Goal: Task Accomplishment & Management: Use online tool/utility

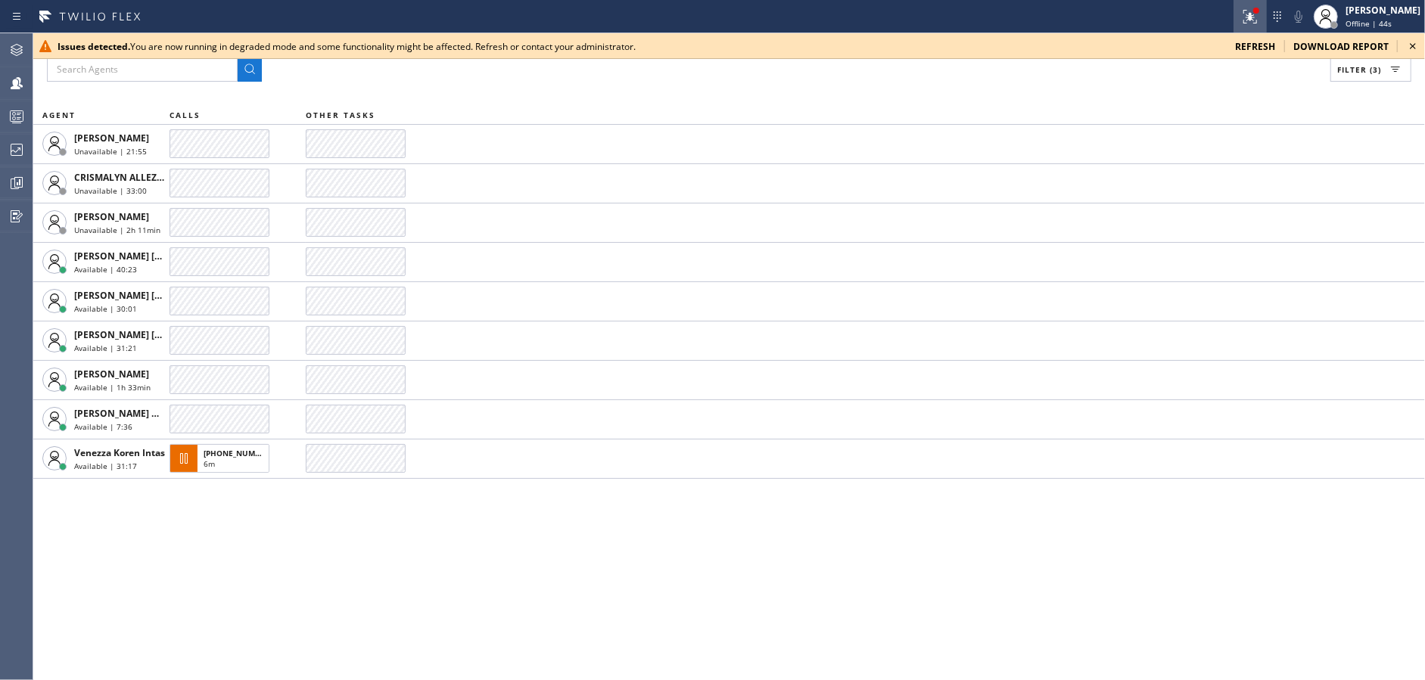
click at [1255, 18] on div at bounding box center [1249, 17] width 33 height 18
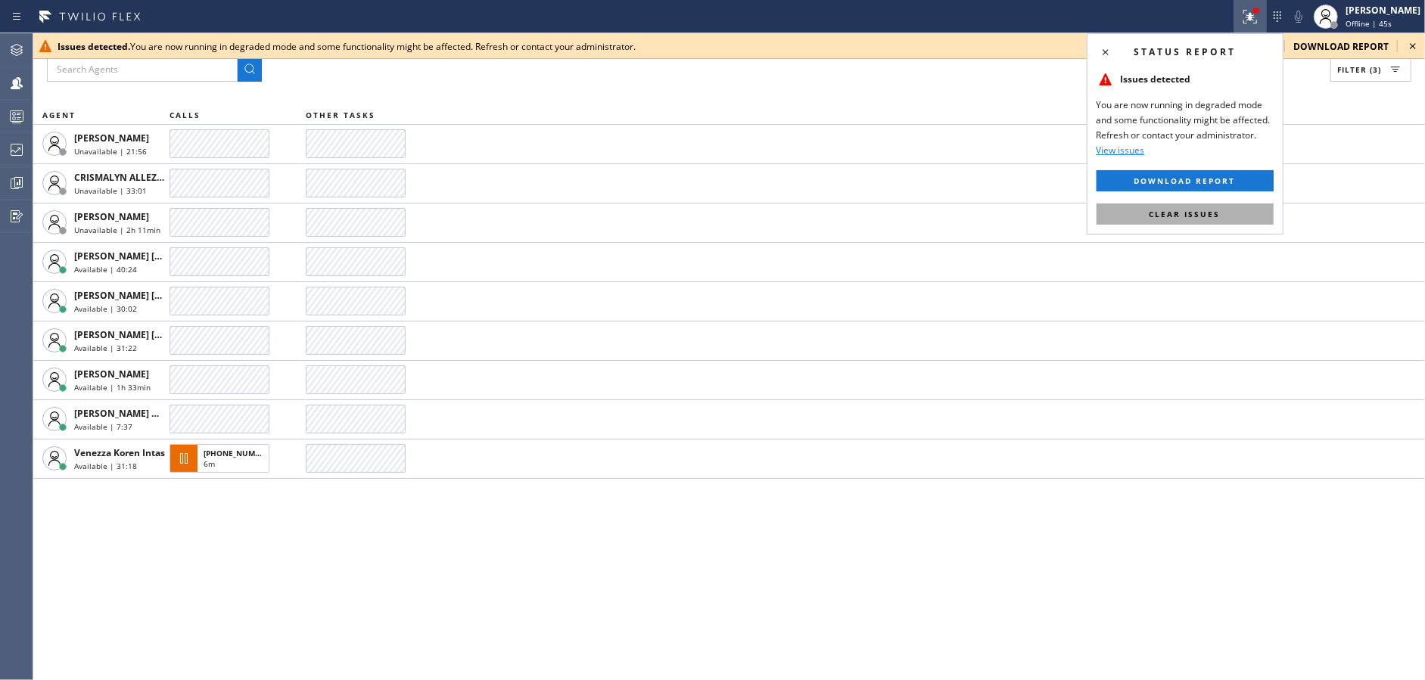
click at [1183, 213] on span "Clear issues" at bounding box center [1184, 214] width 71 height 11
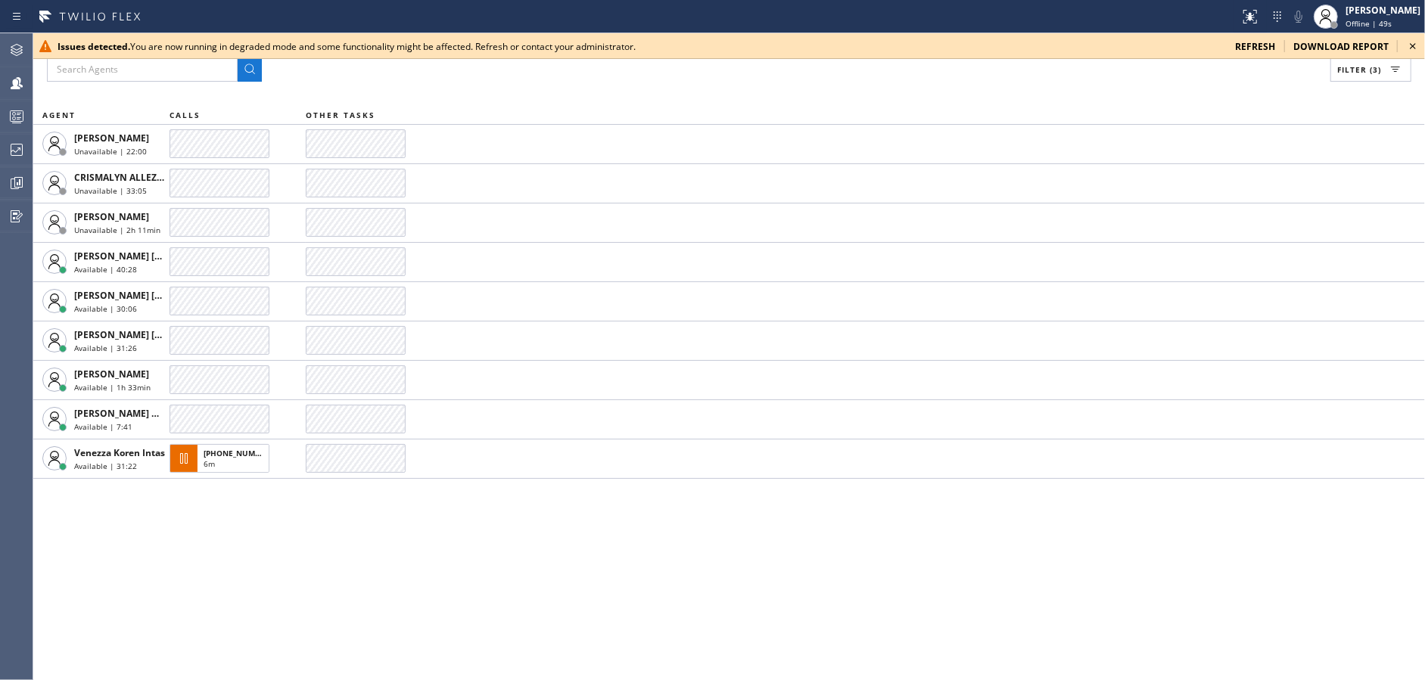
click at [1409, 42] on icon at bounding box center [1413, 46] width 18 height 18
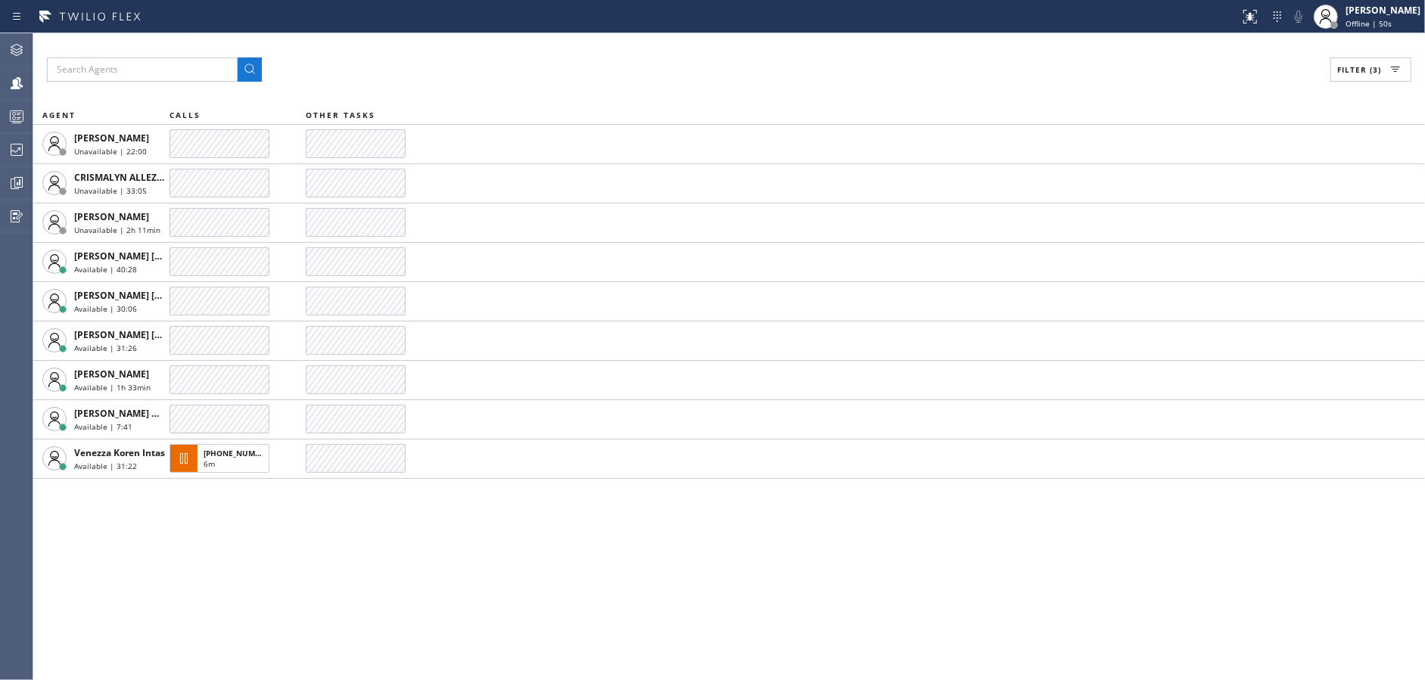
click at [856, 45] on div "Filter (3) AGENT CALLS OTHER TASKS [PERSON_NAME] Unavailable | 22:00 CRISMALYN …" at bounding box center [728, 356] width 1391 height 647
click at [1407, 21] on div "Offline | 51s" at bounding box center [1382, 23] width 75 height 11
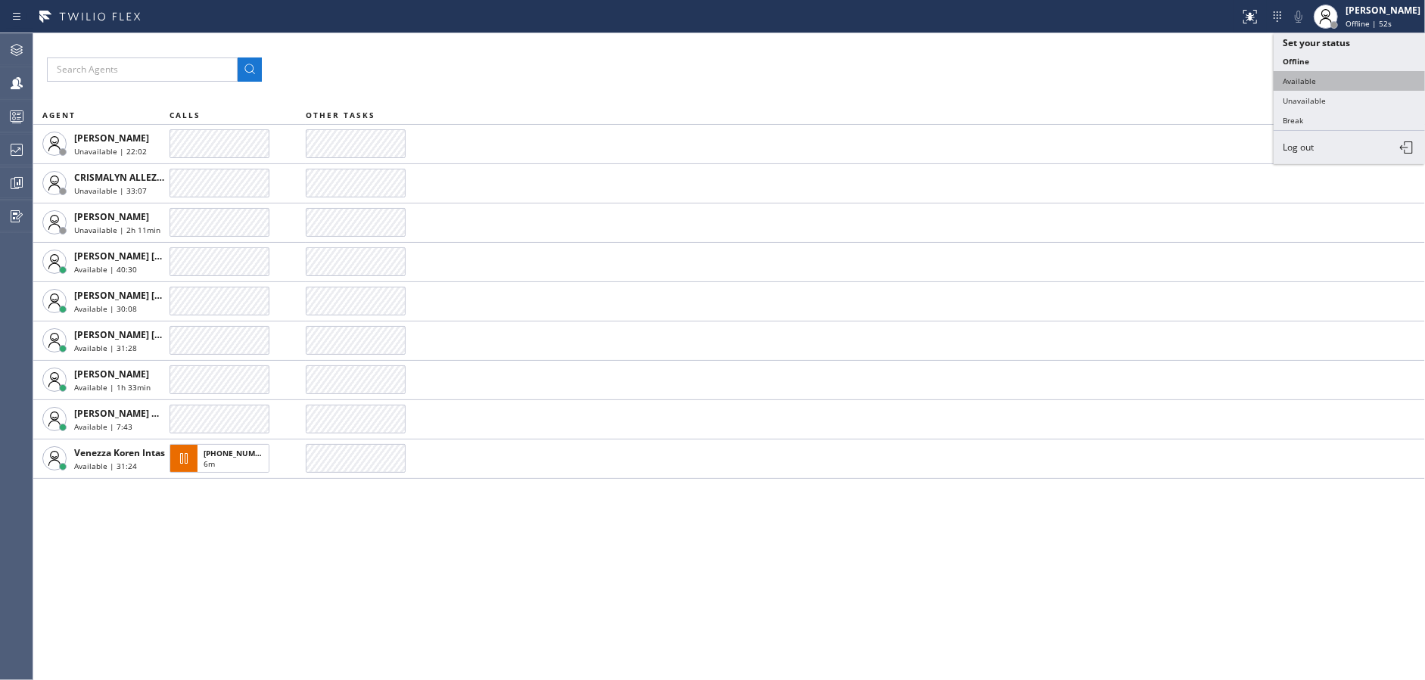
click at [1351, 85] on button "Available" at bounding box center [1348, 81] width 151 height 20
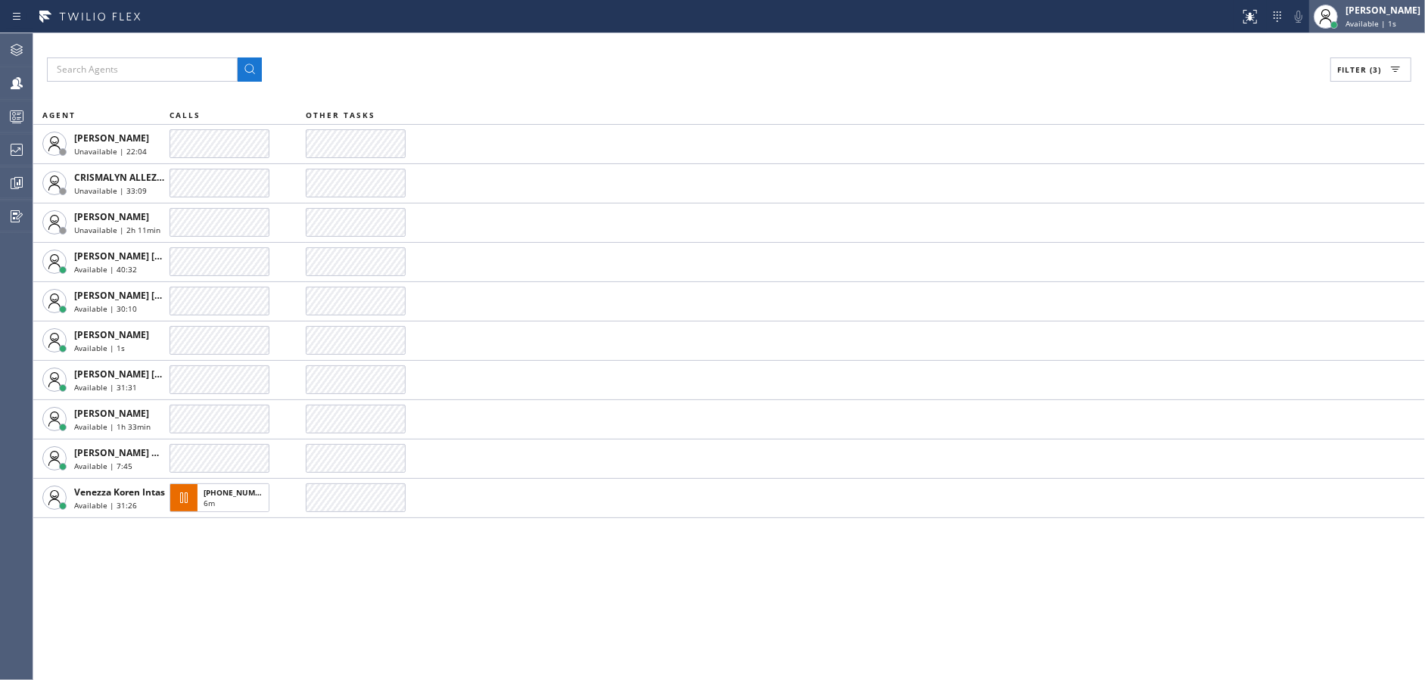
click at [1388, 20] on span "Available | 1s" at bounding box center [1370, 23] width 51 height 11
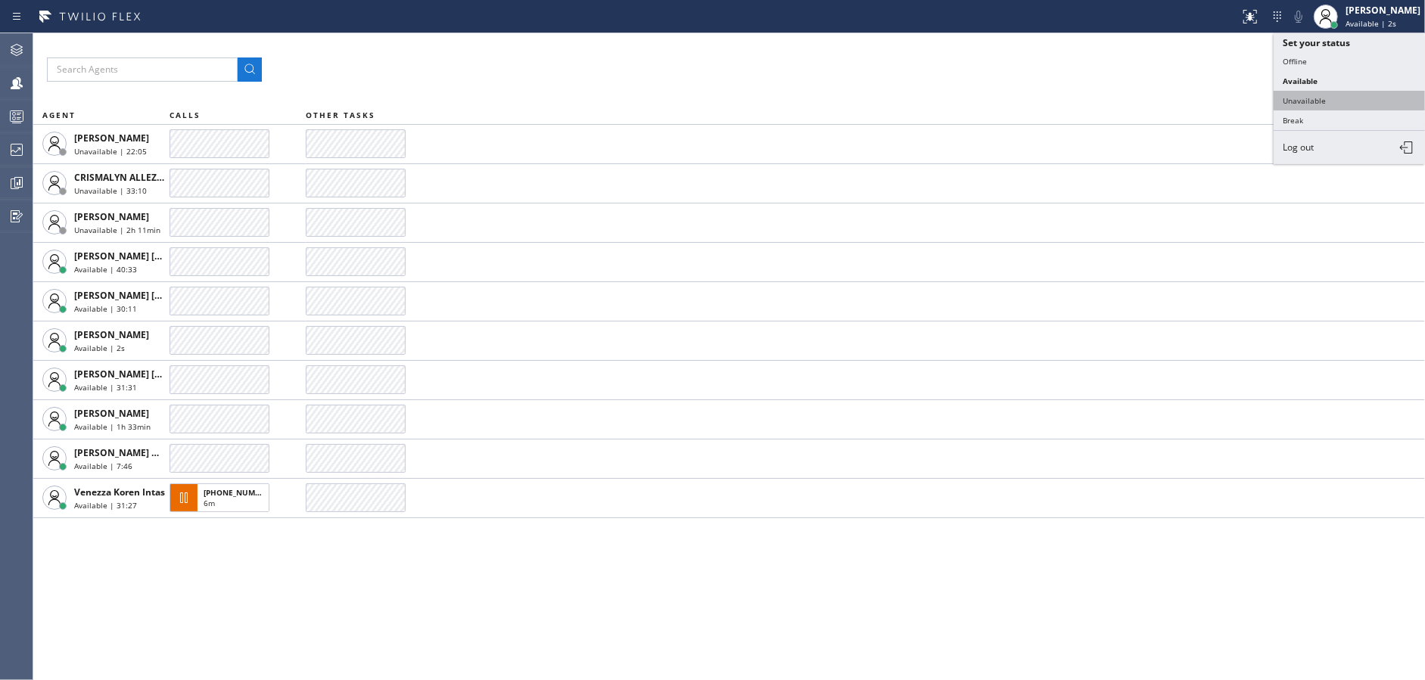
click at [1347, 100] on button "Unavailable" at bounding box center [1348, 101] width 151 height 20
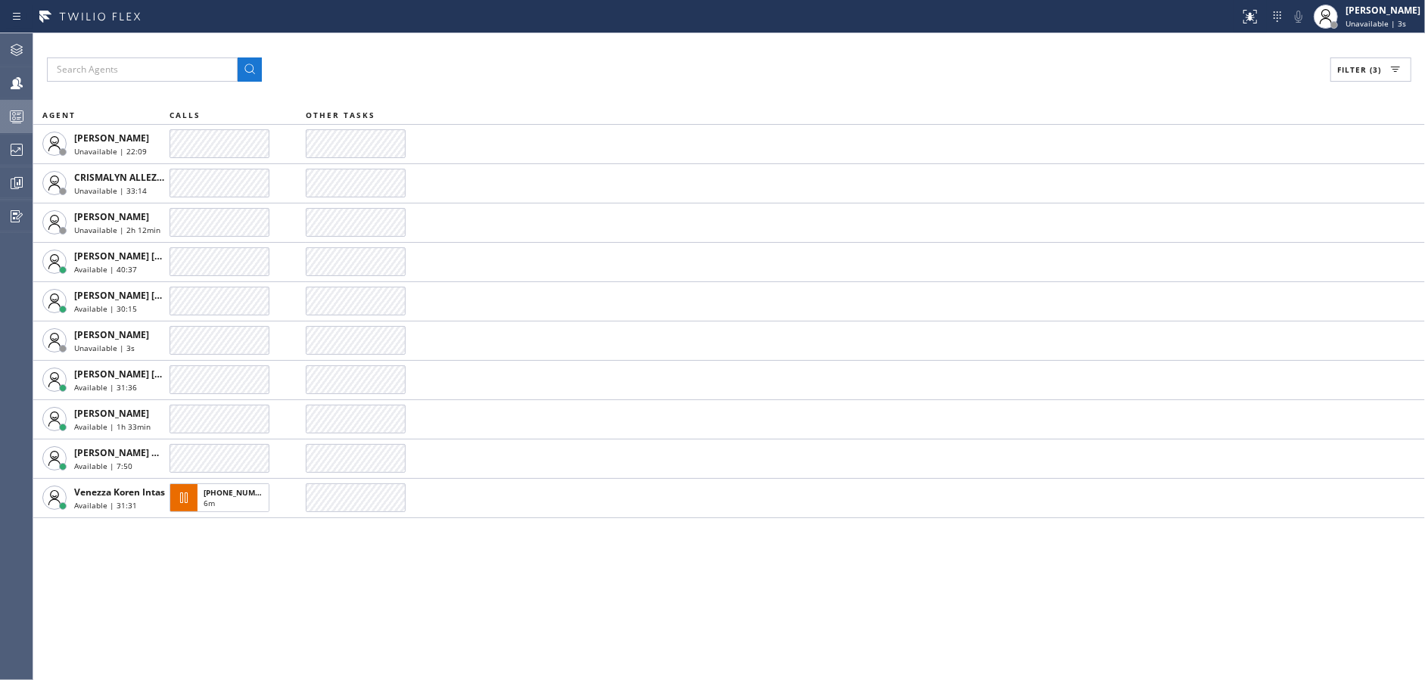
click at [17, 107] on icon at bounding box center [17, 116] width 18 height 18
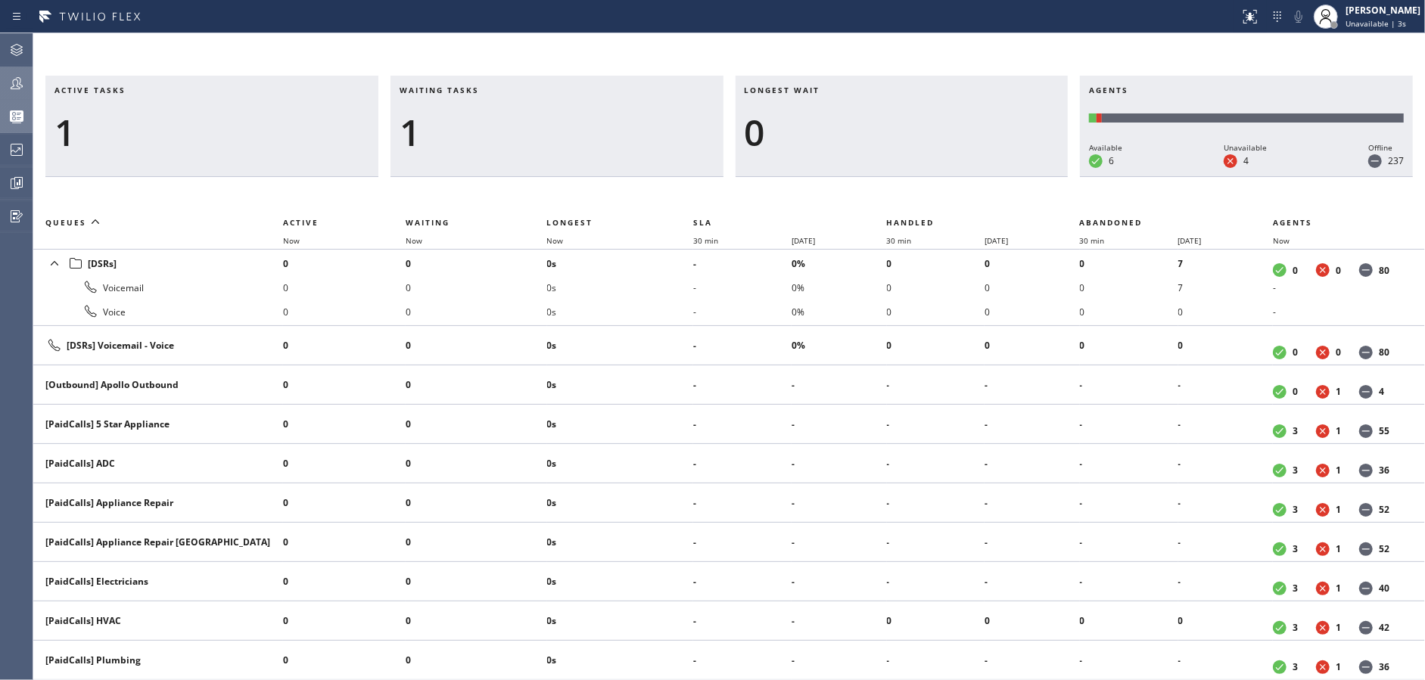
click at [8, 86] on icon at bounding box center [17, 83] width 18 height 18
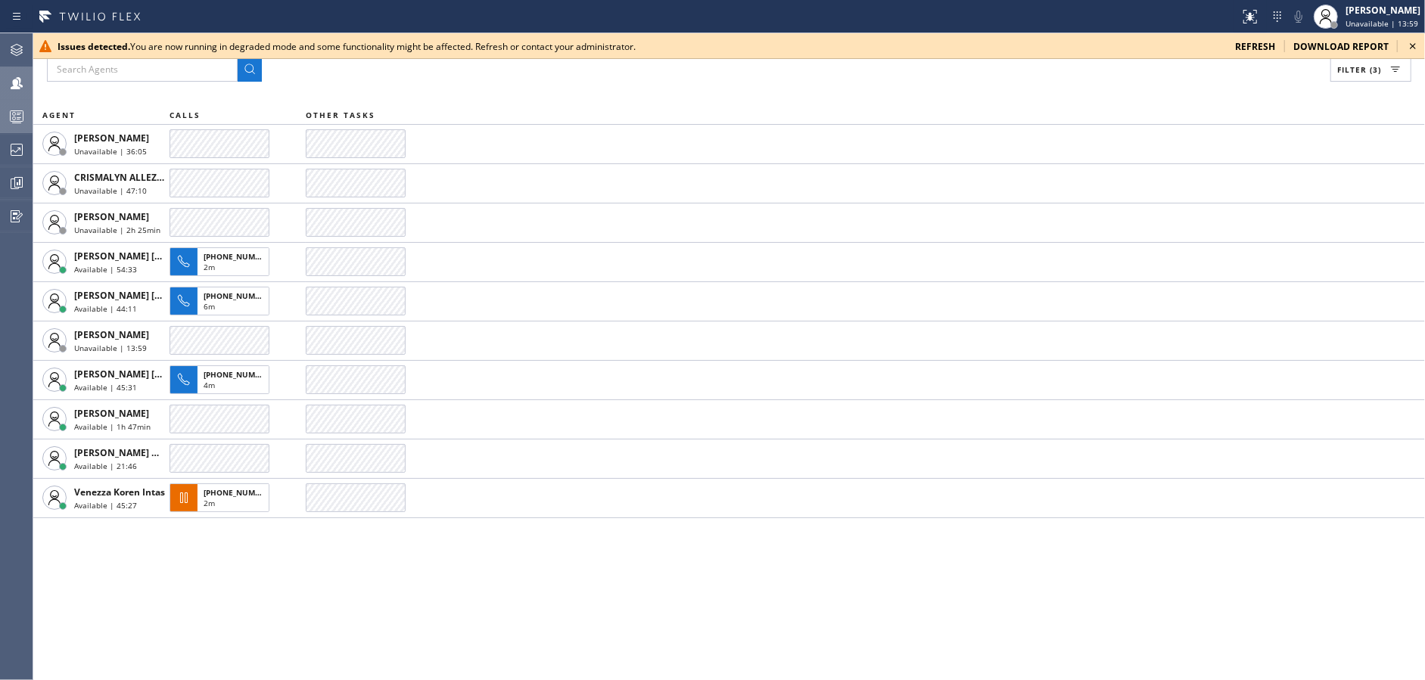
drag, startPoint x: 522, startPoint y: 602, endPoint x: 530, endPoint y: 595, distance: 10.2
click at [522, 602] on div "Filter (3) AGENT CALLS OTHER TASKS [PERSON_NAME] Unavailable | 36:05 CRISMALYN …" at bounding box center [728, 356] width 1391 height 647
click at [1419, 45] on icon at bounding box center [1413, 46] width 18 height 18
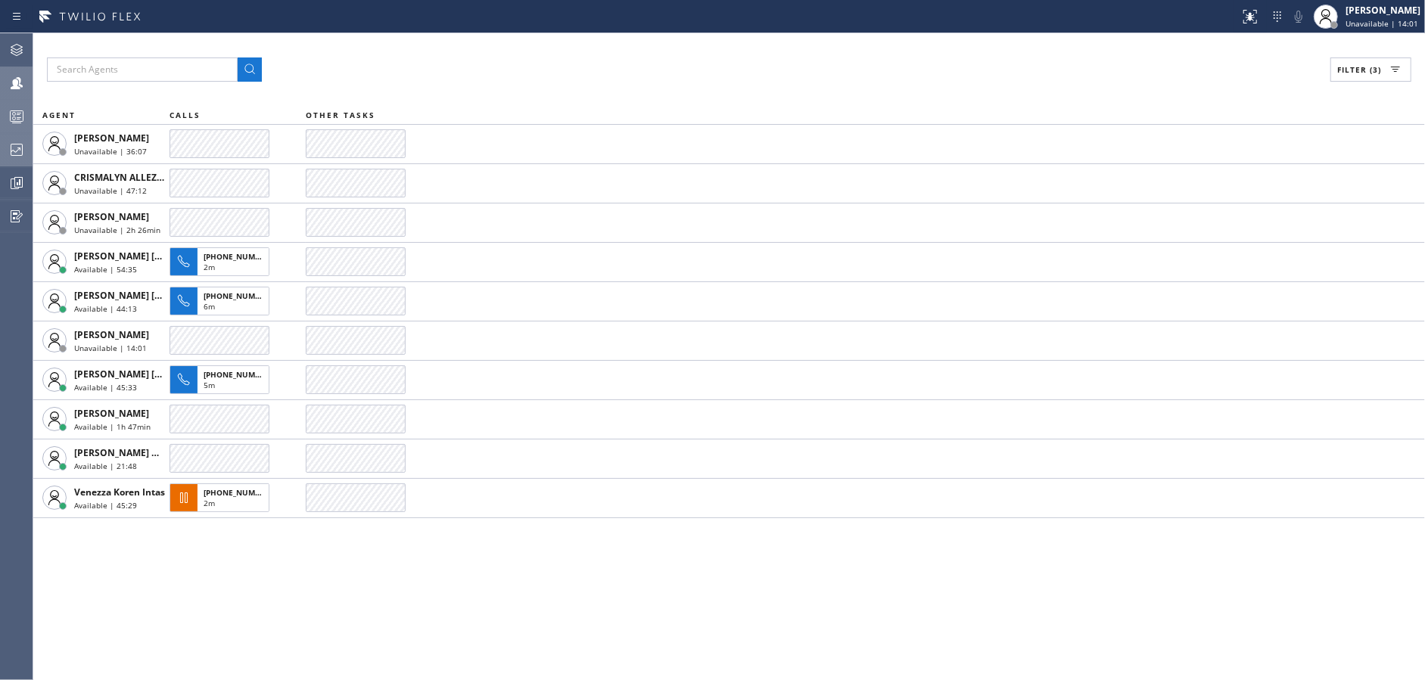
click at [0, 142] on div at bounding box center [16, 150] width 33 height 18
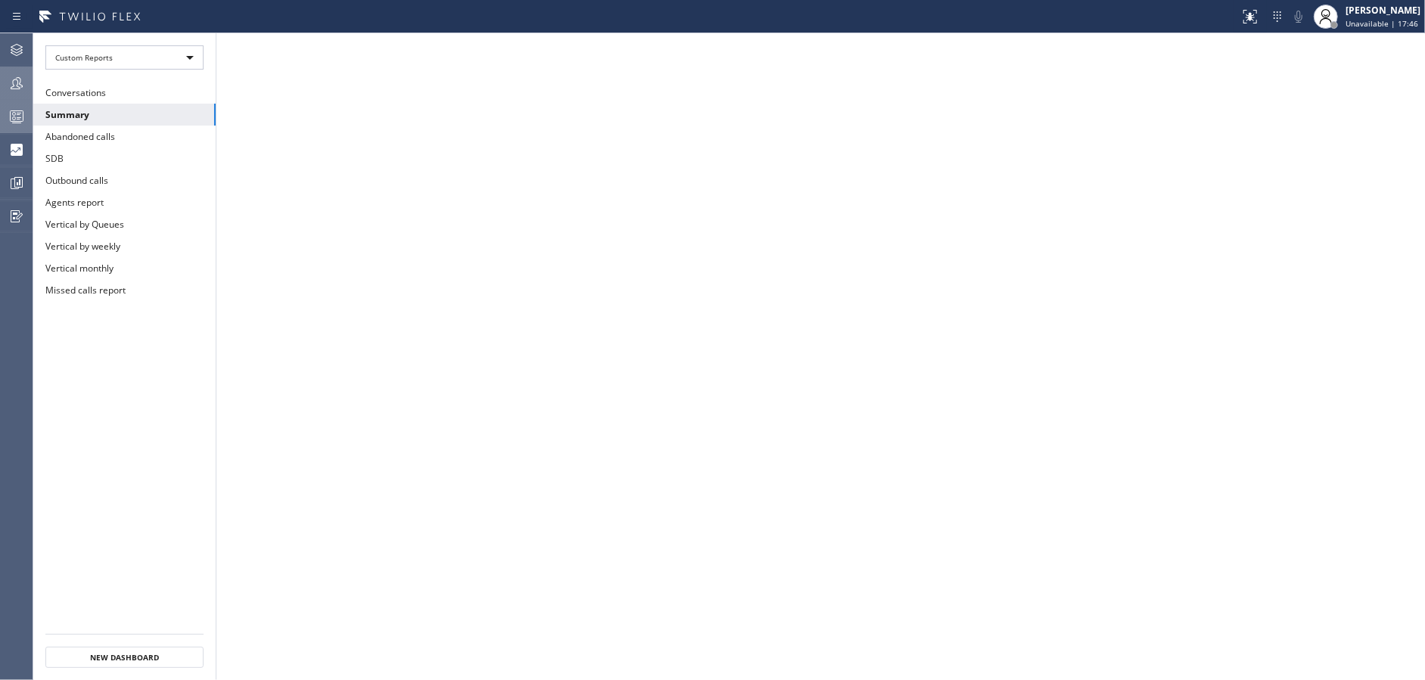
click at [8, 86] on icon at bounding box center [17, 83] width 18 height 18
